Goal: Communication & Community: Share content

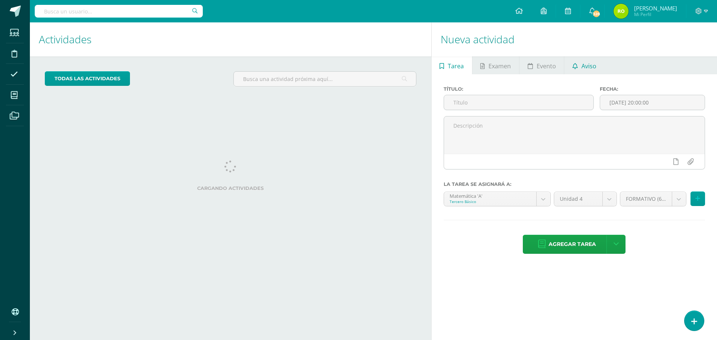
click at [603, 63] on link "Aviso" at bounding box center [584, 65] width 40 height 18
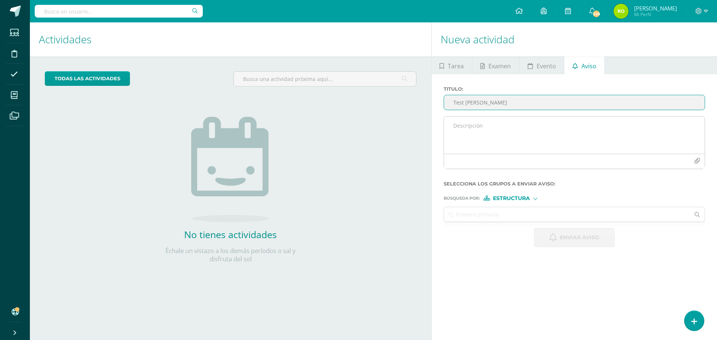
type input "Test [PERSON_NAME]"
click at [455, 127] on textarea at bounding box center [574, 135] width 261 height 37
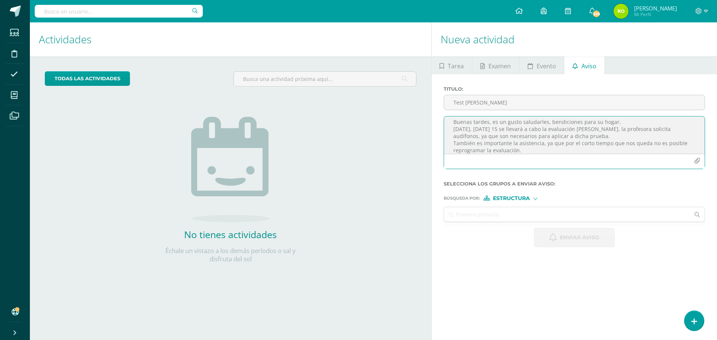
scroll to position [11, 0]
click at [653, 149] on textarea "Buenas tardes, es un gusto saludarles, bendiciones para su hogar. [DATE], [DATE…" at bounding box center [574, 135] width 261 height 37
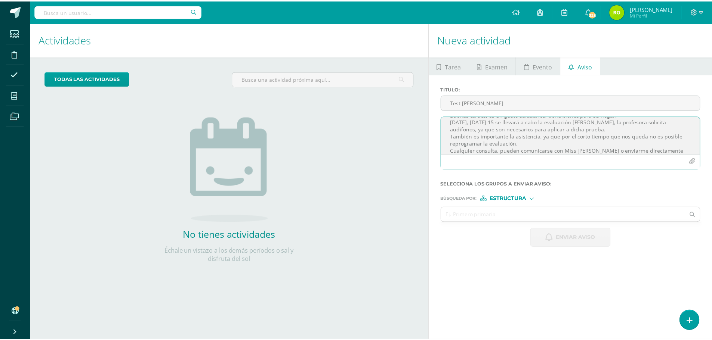
scroll to position [18, 0]
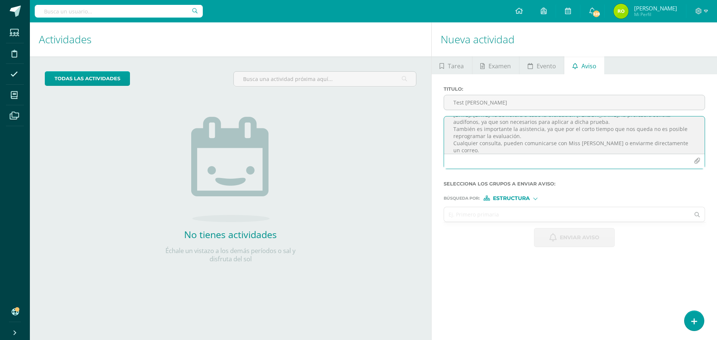
type textarea "Buenas tardes, es un gusto saludarles, bendiciones para su hogar. [DATE], [DATE…"
click at [548, 213] on input "text" at bounding box center [567, 214] width 246 height 15
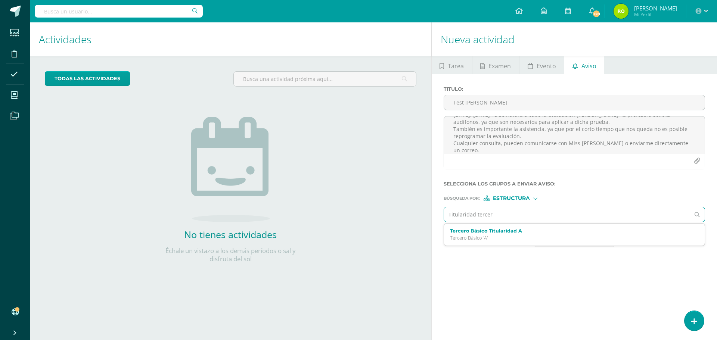
type input "Titularidad tercero"
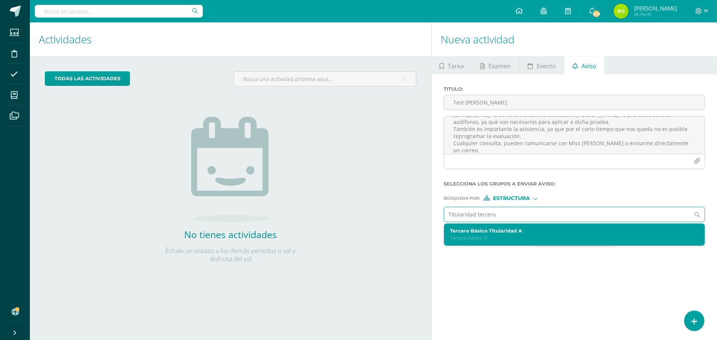
click at [456, 242] on div "Tercero Básico Titularidad A Tercero Básico 'A'" at bounding box center [574, 235] width 261 height 22
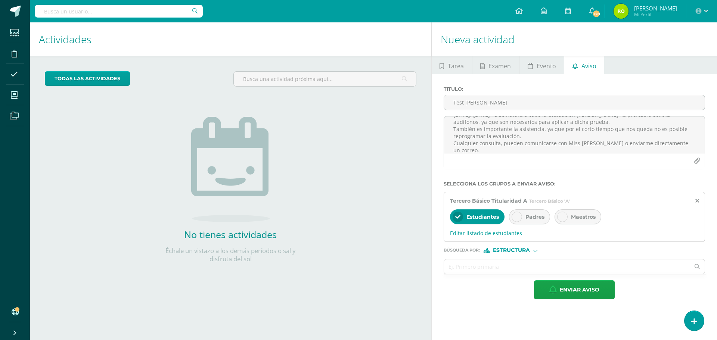
click at [520, 217] on div at bounding box center [517, 217] width 10 height 10
click at [536, 251] on div at bounding box center [535, 250] width 4 height 4
click at [524, 270] on span "Persona" at bounding box center [514, 270] width 27 height 4
click at [496, 271] on input "text" at bounding box center [567, 267] width 246 height 15
type input "[PERSON_NAME]"
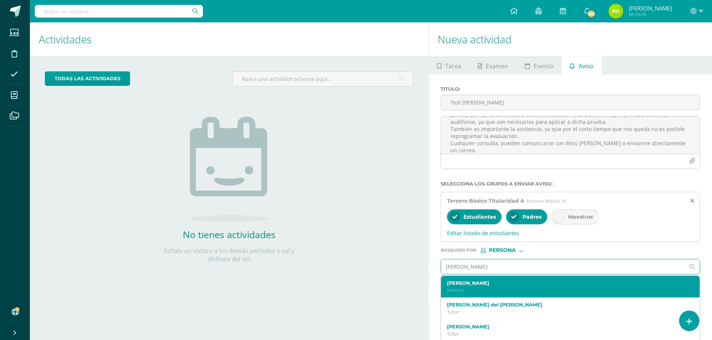
click at [470, 288] on p "Maestro" at bounding box center [565, 290] width 236 height 6
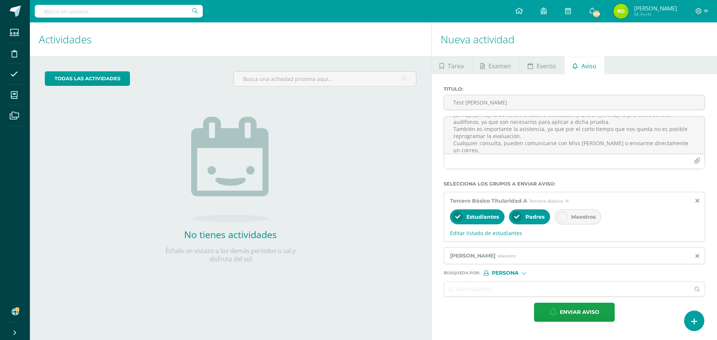
click at [470, 288] on input "text" at bounding box center [567, 289] width 246 height 15
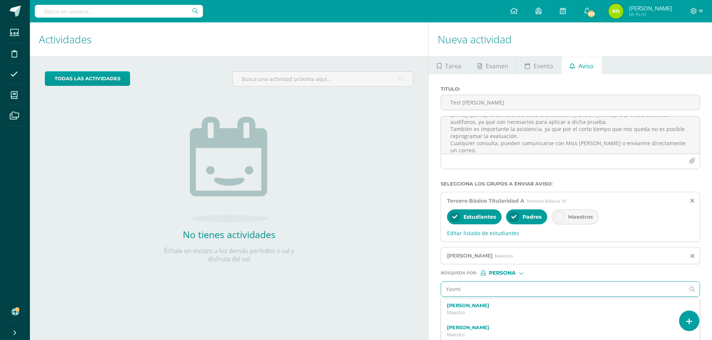
type input "[PERSON_NAME]"
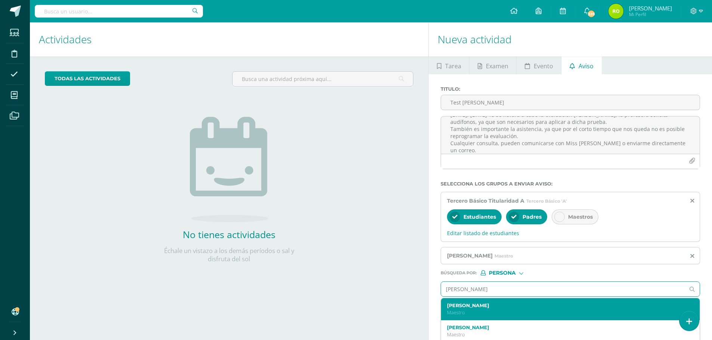
click at [494, 309] on div "[PERSON_NAME] Maestro" at bounding box center [565, 309] width 236 height 13
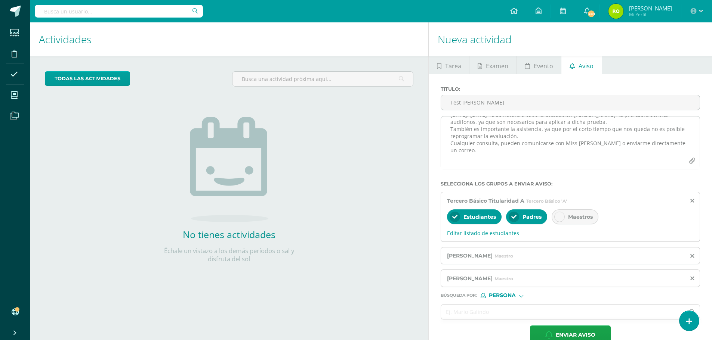
scroll to position [0, 0]
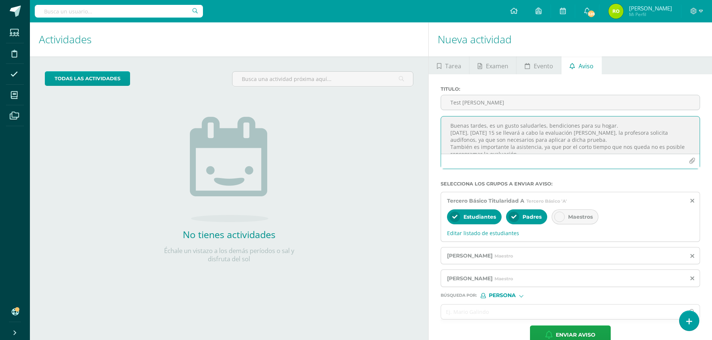
click at [579, 140] on textarea "Buenas tardes, es un gusto saludarles, bendiciones para su hogar. [DATE], [DATE…" at bounding box center [570, 135] width 258 height 37
click at [540, 141] on textarea "Buenas tardes, es un gusto saludarles, bendiciones para su hogar. [DATE], [DATE…" at bounding box center [570, 135] width 258 height 37
click at [523, 138] on textarea "Buenas tardes, es un gusto saludarles, bendiciones para su hogar. [DATE], [DATE…" at bounding box center [570, 135] width 258 height 37
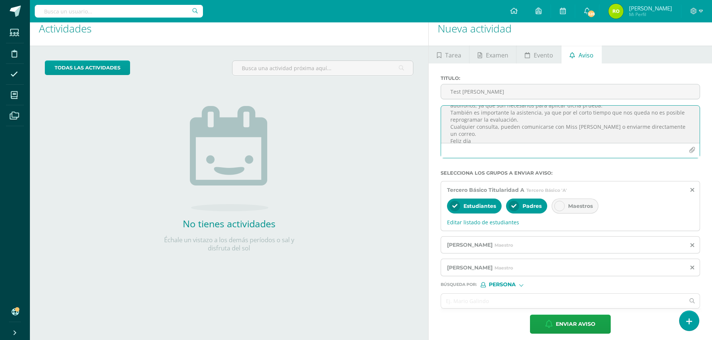
scroll to position [16, 0]
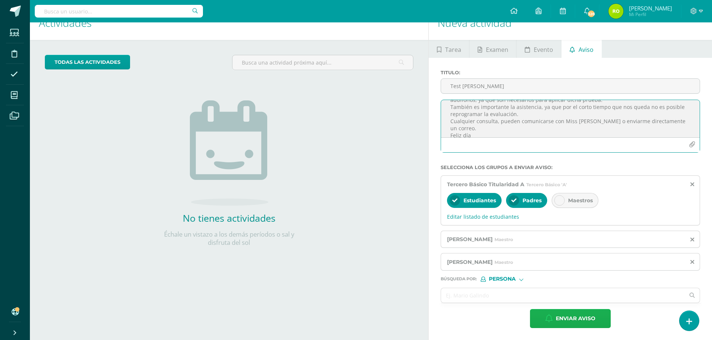
type textarea "Buenas tardes, es un gusto saludarles, bendiciones para su hogar. [DATE], [DATE…"
click at [567, 320] on span "Enviar aviso" at bounding box center [575, 319] width 40 height 18
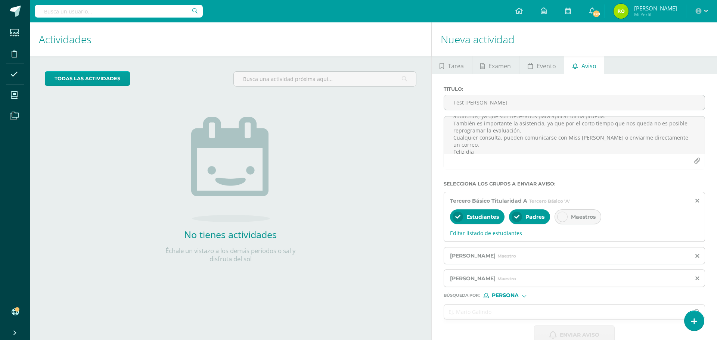
scroll to position [0, 0]
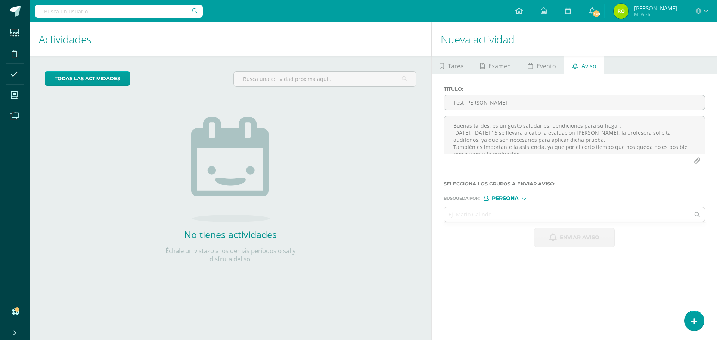
click at [345, 192] on div "todas las Actividades No tienes actividades Échale un vistazo a los demás perío…" at bounding box center [231, 171] width 402 height 231
